Goal: Information Seeking & Learning: Learn about a topic

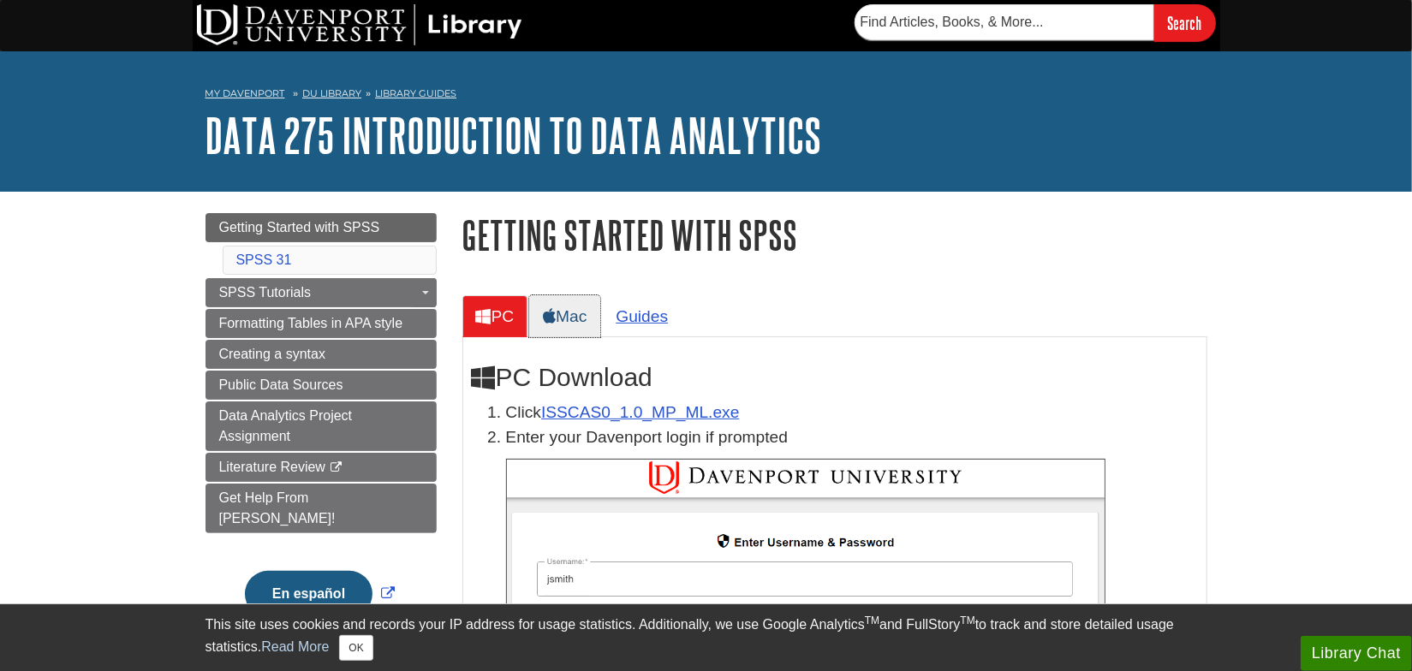
click at [584, 330] on link "Mac" at bounding box center [564, 316] width 71 height 42
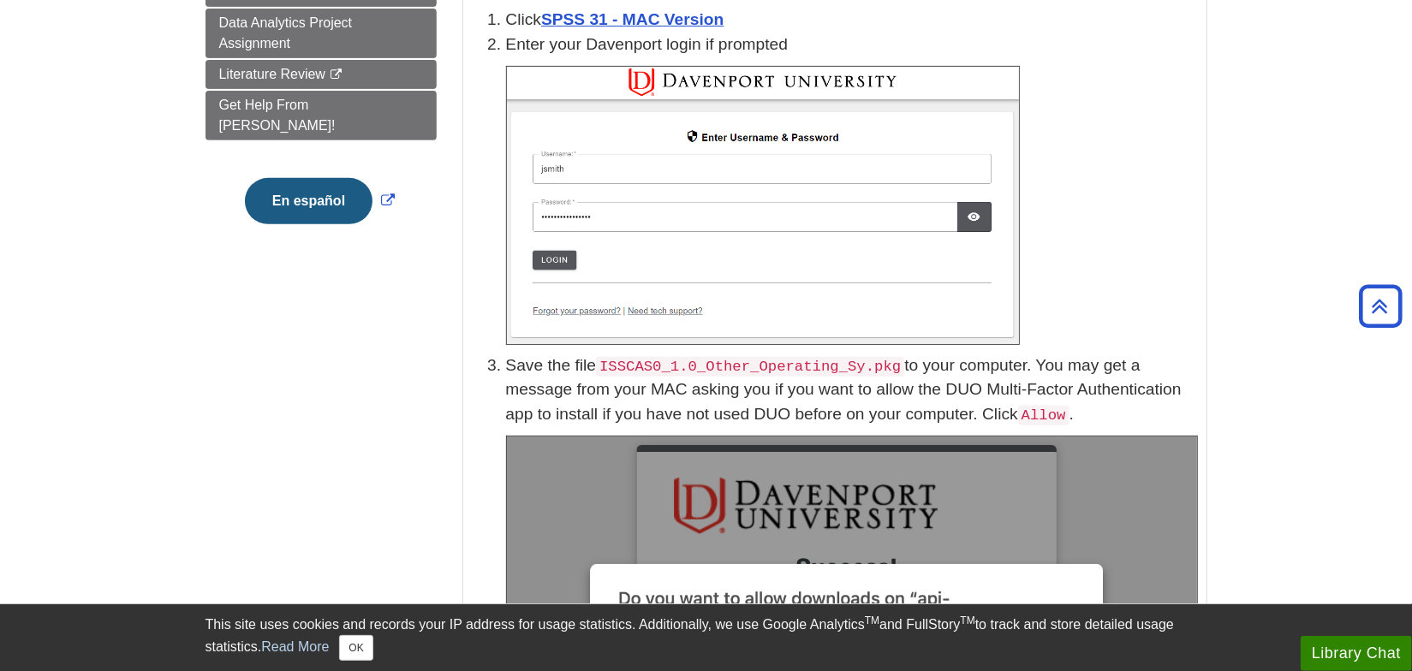
scroll to position [155, 0]
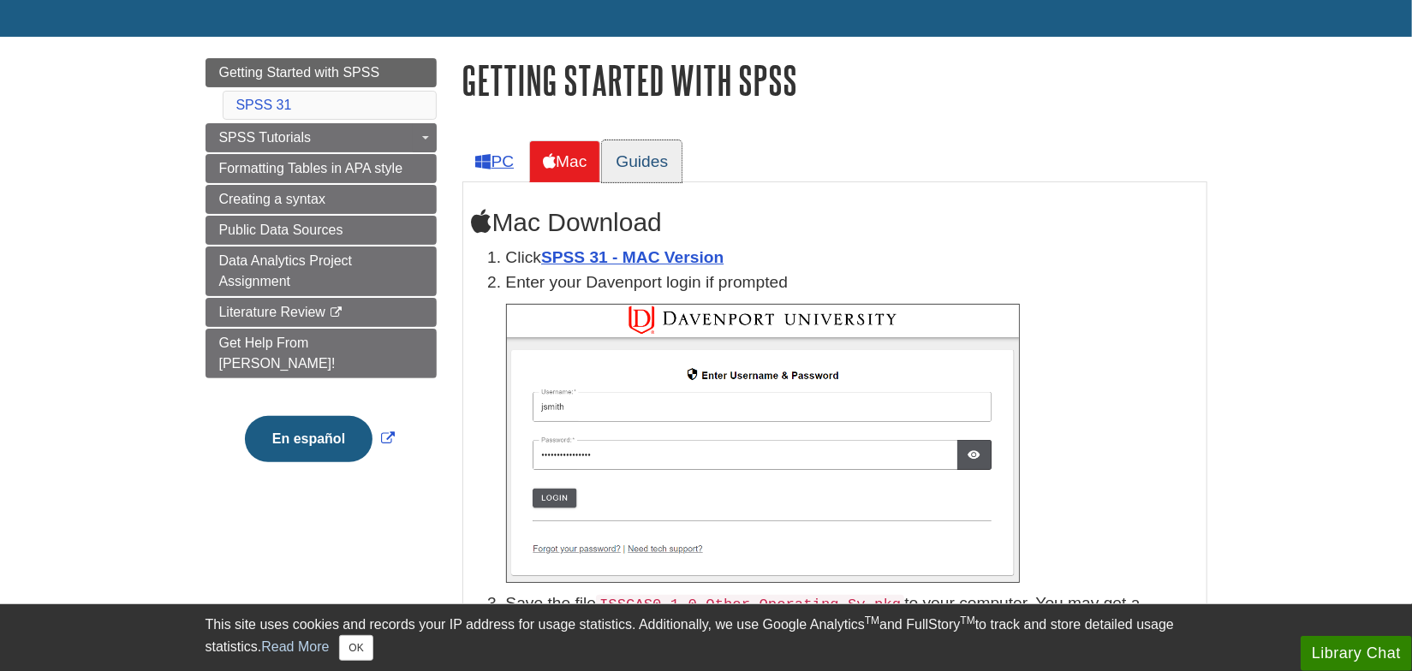
click at [650, 163] on link "Guides" at bounding box center [642, 161] width 80 height 42
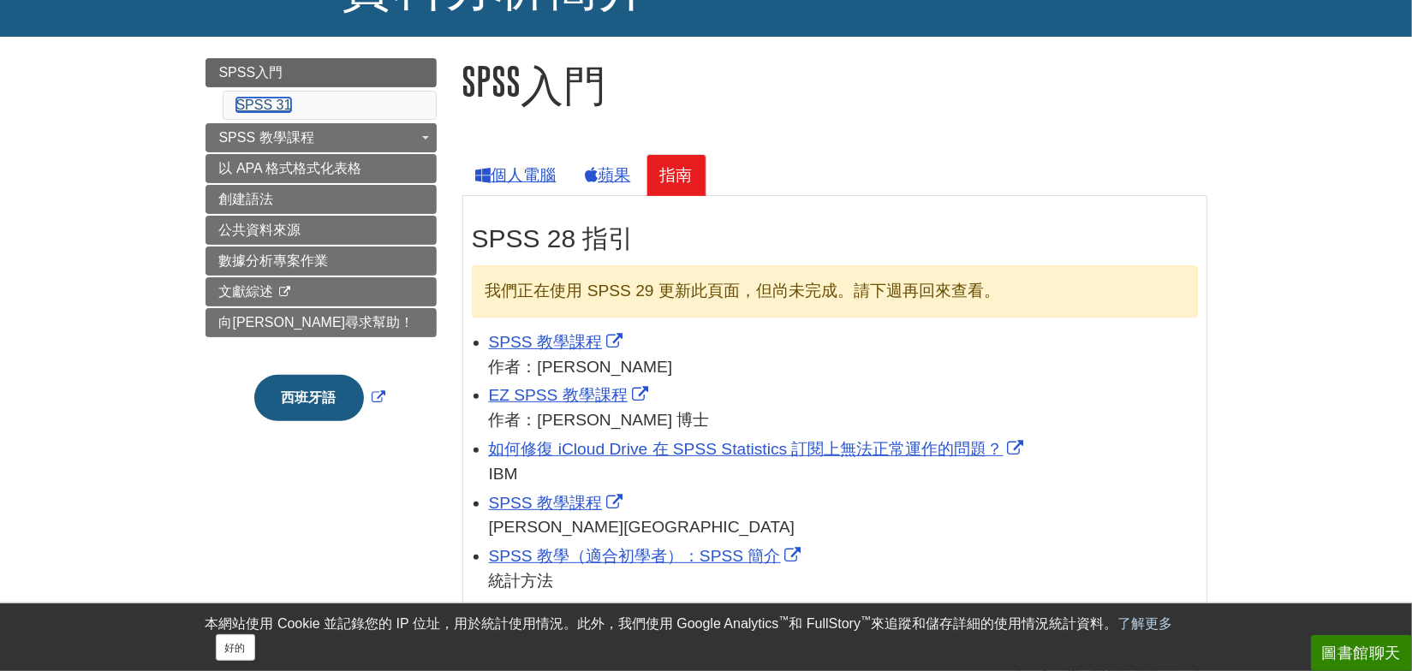
click at [286, 104] on font "SPSS 31" at bounding box center [264, 105] width 56 height 15
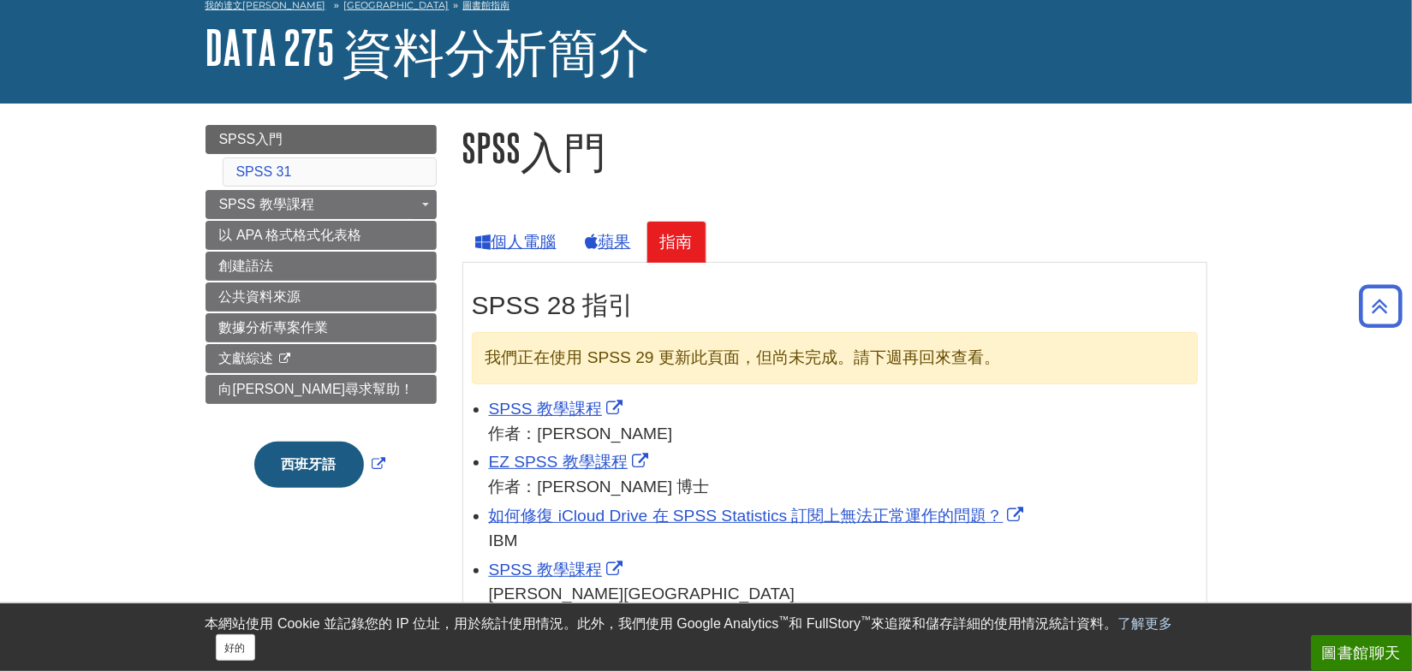
scroll to position [80, 0]
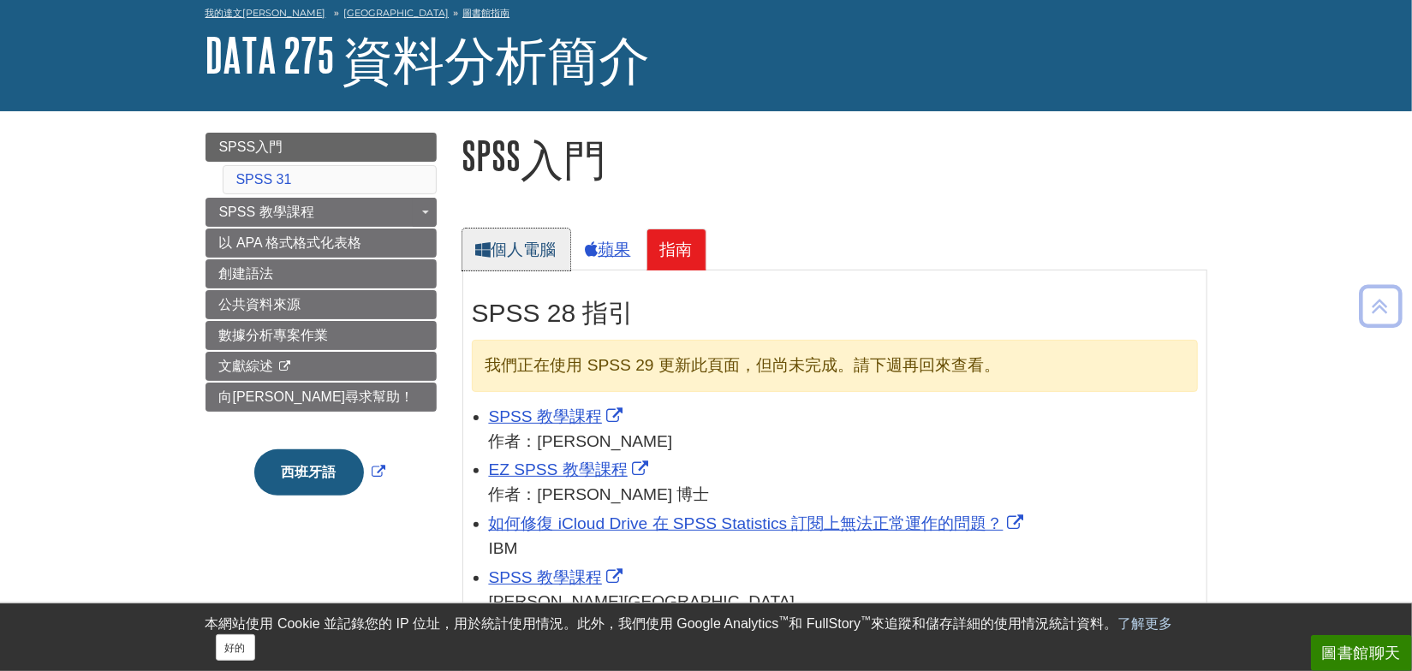
click at [533, 249] on font "個人電腦" at bounding box center [523, 250] width 65 height 18
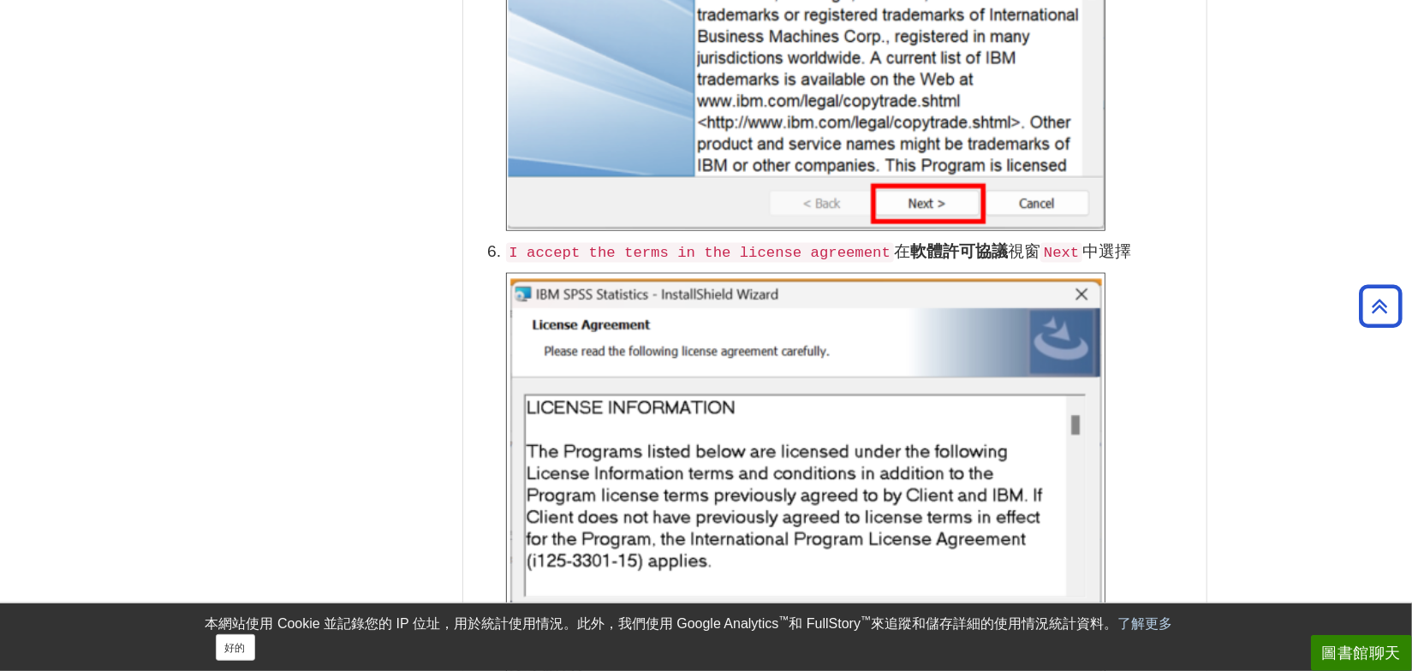
scroll to position [1637, 0]
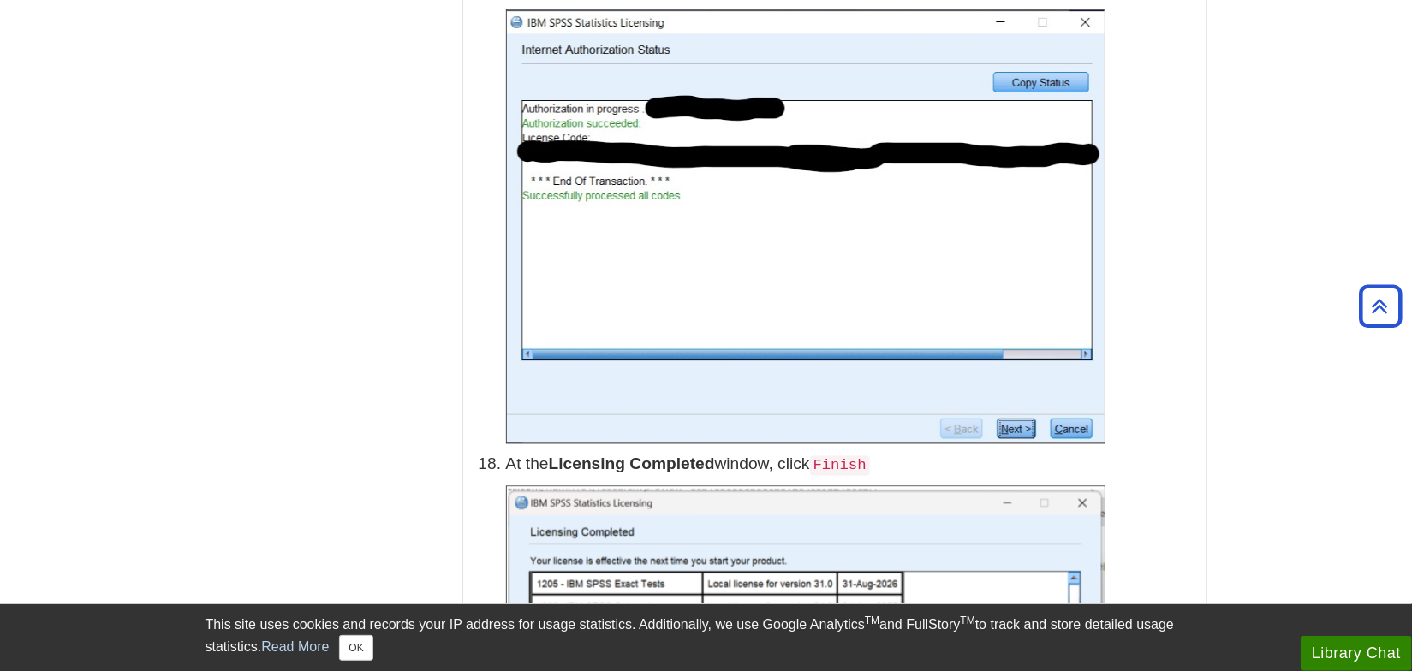
scroll to position [6069, 0]
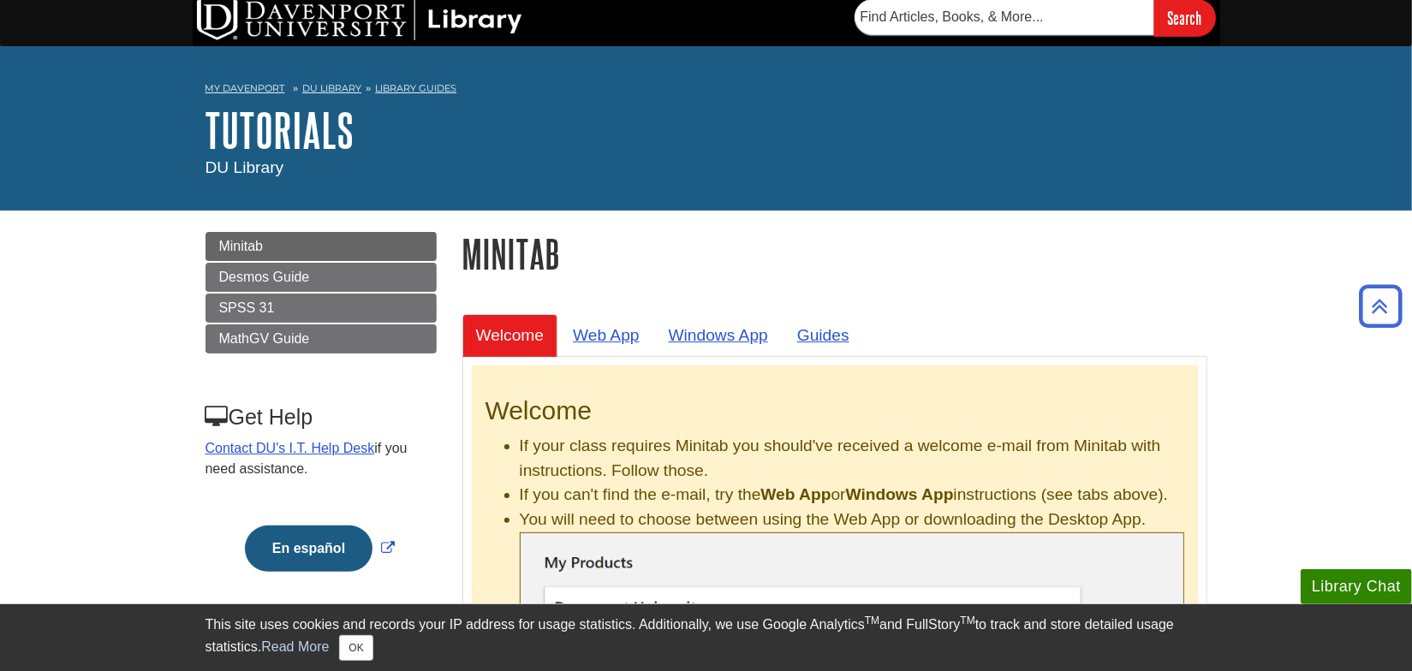
scroll to position [4, 0]
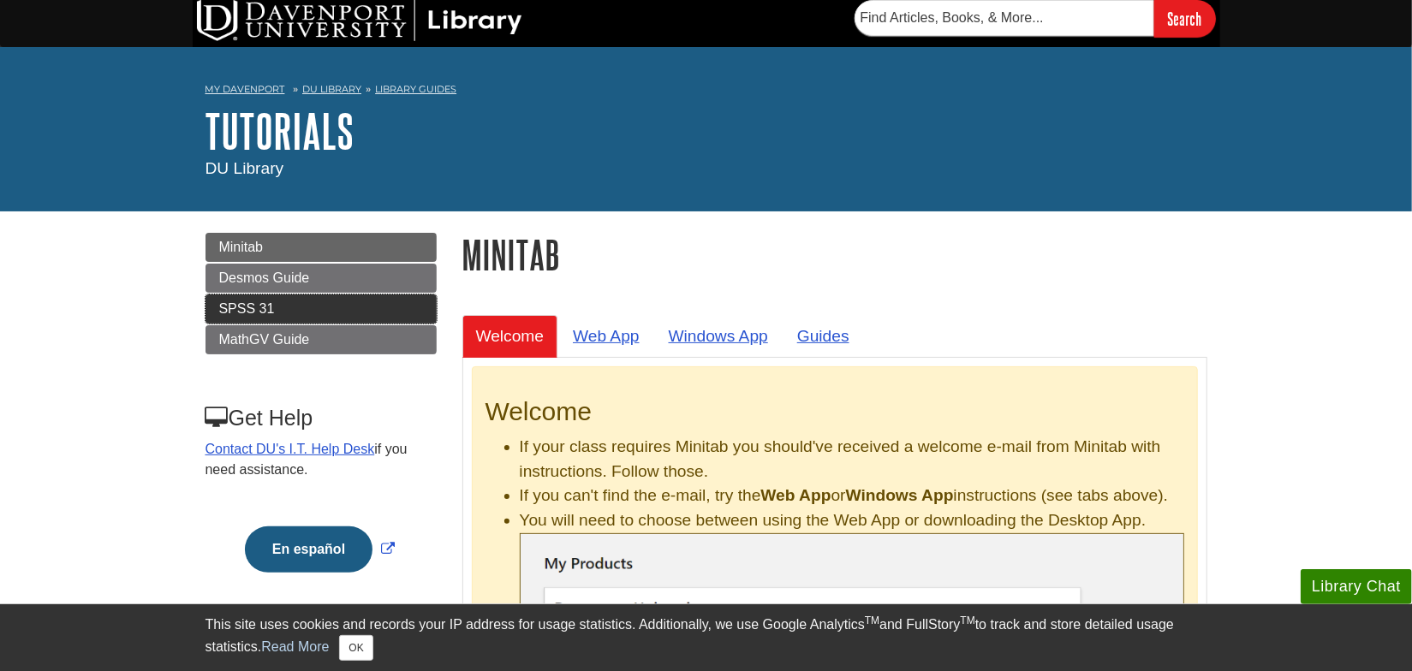
click at [282, 308] on link "SPSS 31" at bounding box center [320, 308] width 231 height 29
